Goal: Information Seeking & Learning: Learn about a topic

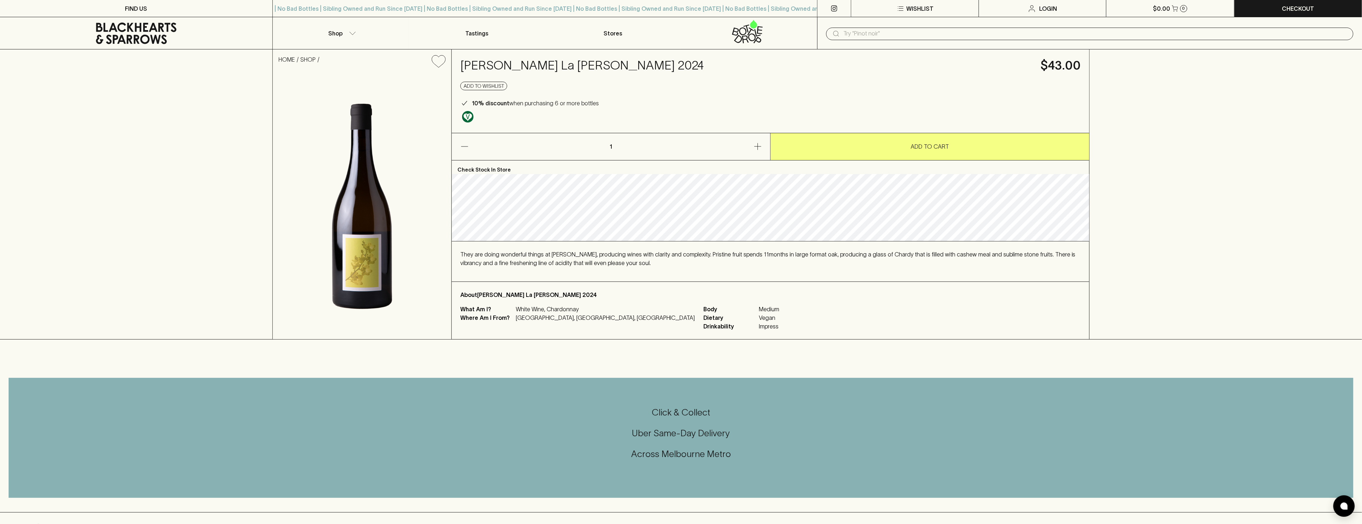
click at [633, 269] on div "They are doing wonderful things at [PERSON_NAME], producing wines with clarity …" at bounding box center [770, 261] width 620 height 23
